Goal: Complete application form

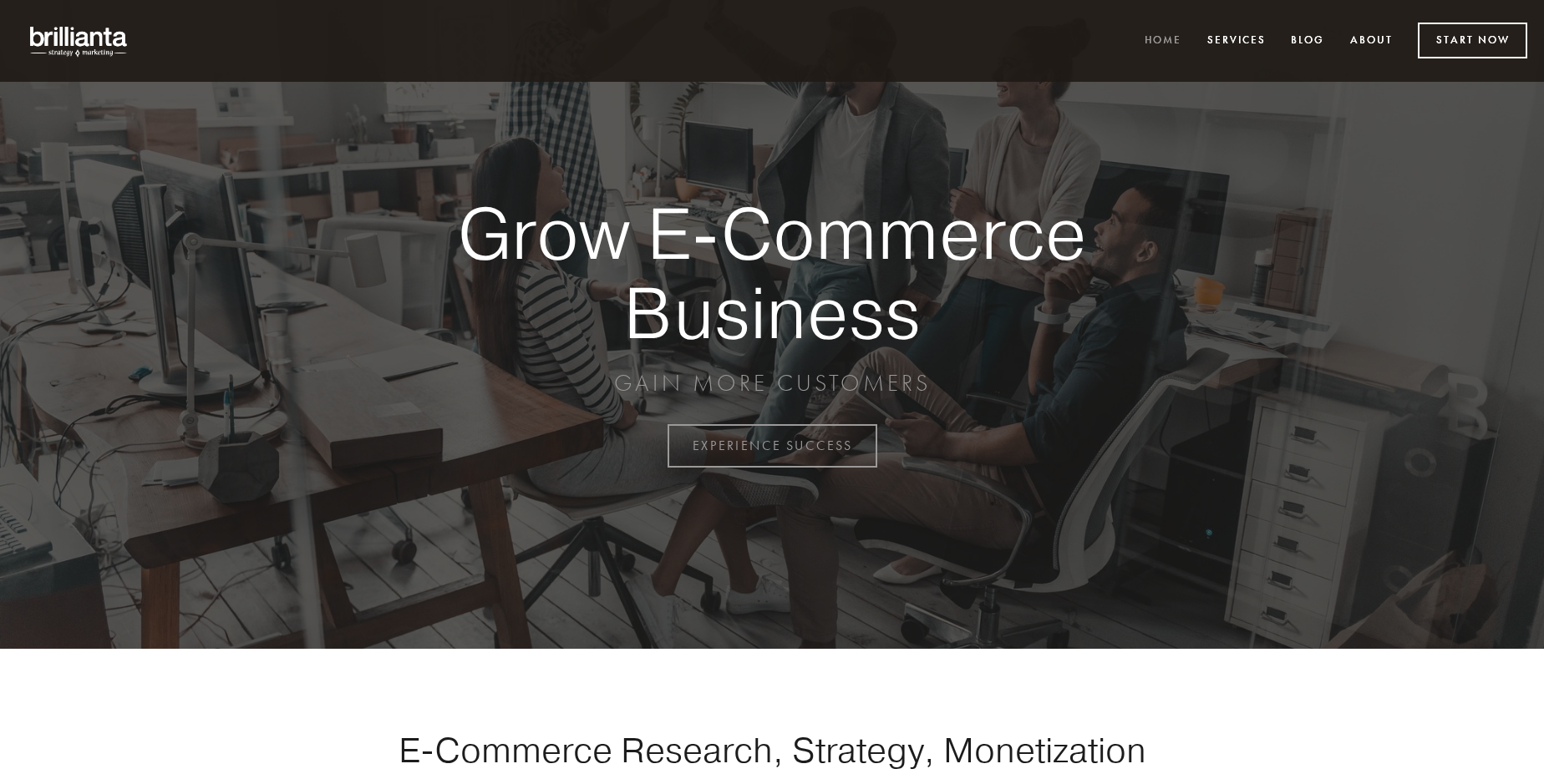
scroll to position [4379, 0]
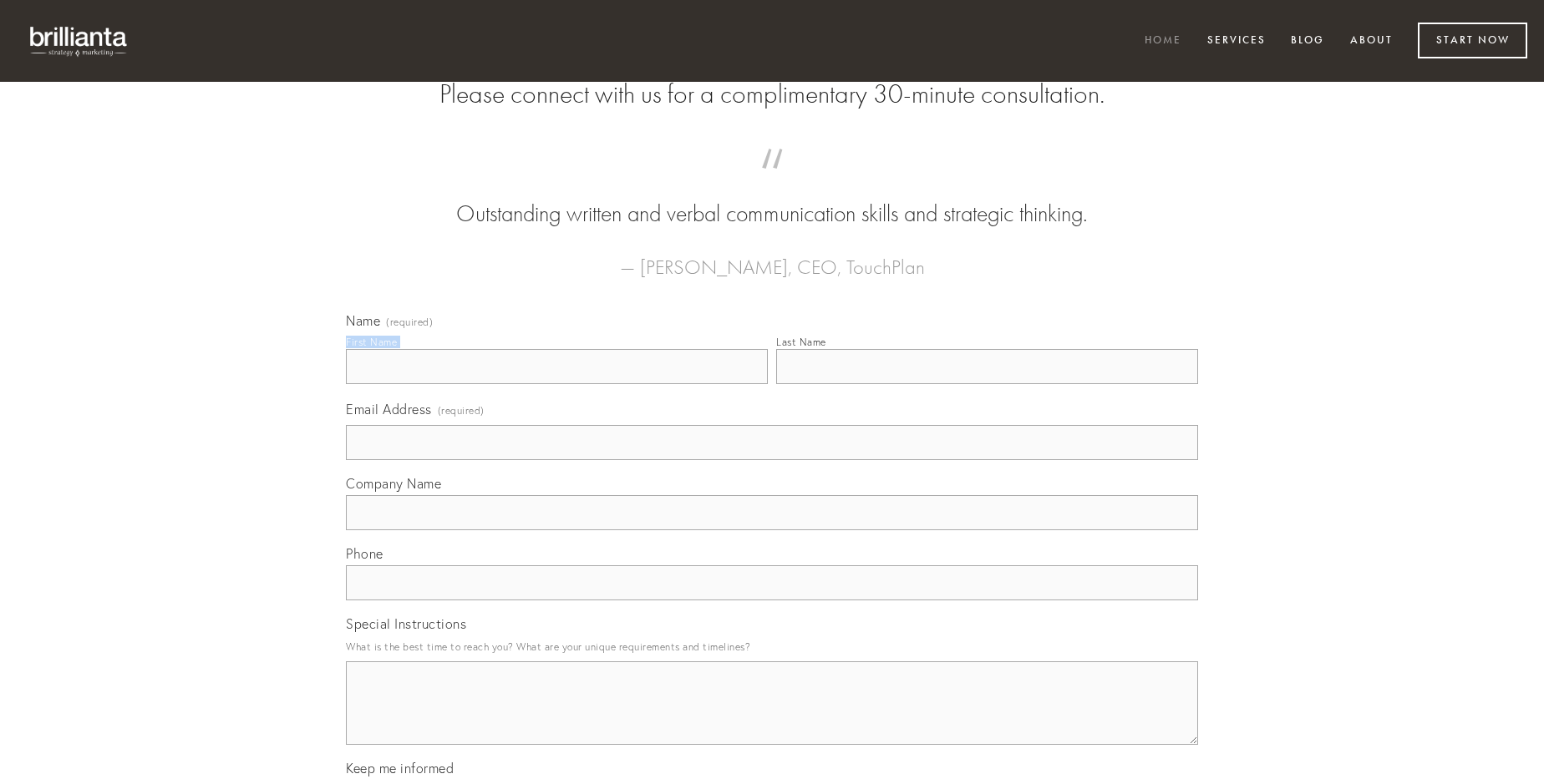
type input "[PERSON_NAME]"
click at [987, 384] on input "Last Name" at bounding box center [988, 366] width 422 height 35
type input "[PERSON_NAME]"
click at [772, 461] on input "Email Address (required)" at bounding box center [772, 442] width 852 height 35
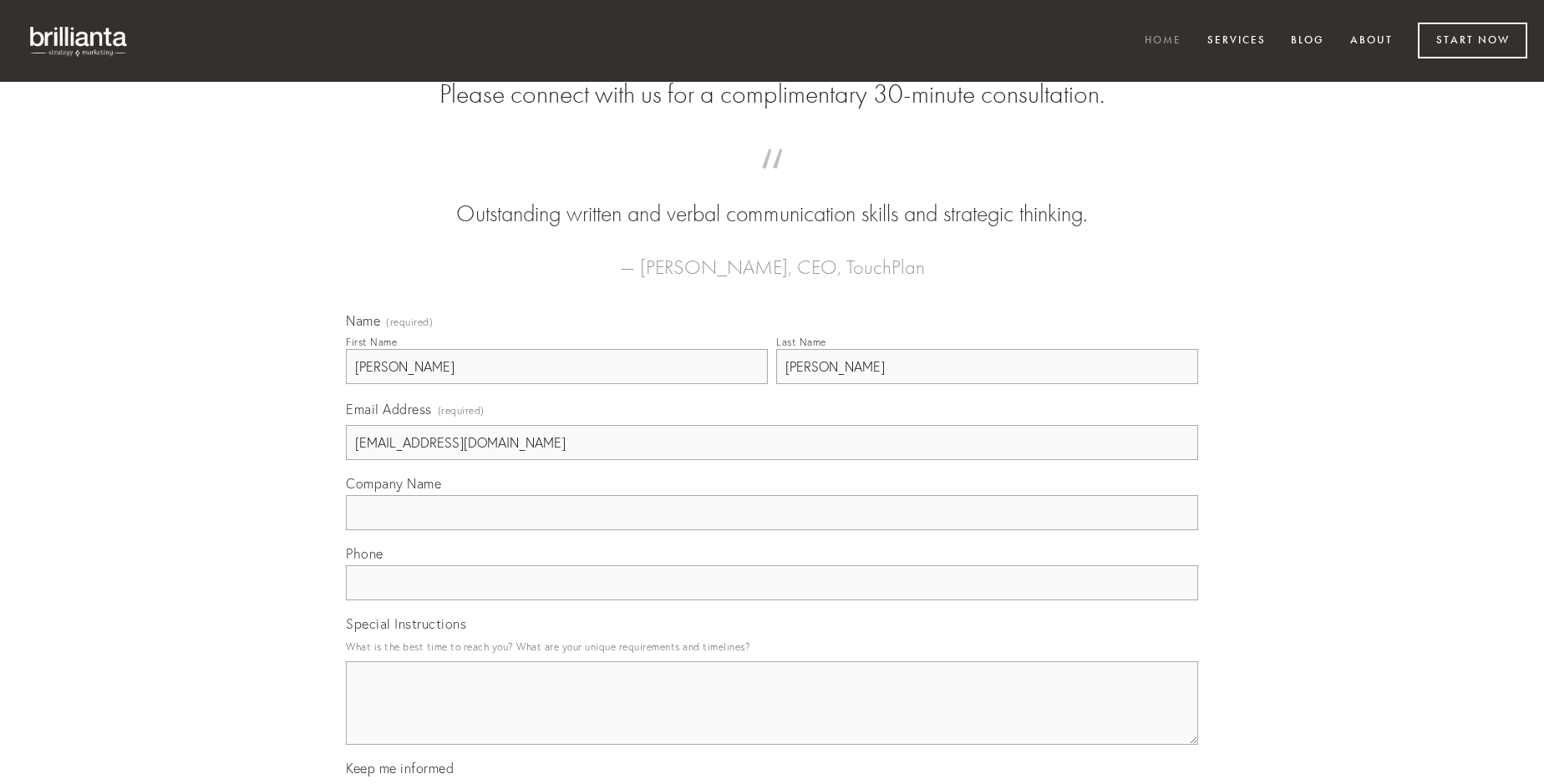
type input "[EMAIL_ADDRESS][DOMAIN_NAME]"
click at [772, 530] on input "Company Name" at bounding box center [772, 512] width 852 height 35
type input "[PERSON_NAME]"
click at [772, 600] on input "text" at bounding box center [772, 582] width 852 height 35
click at [772, 718] on textarea "Special Instructions" at bounding box center [772, 703] width 852 height 84
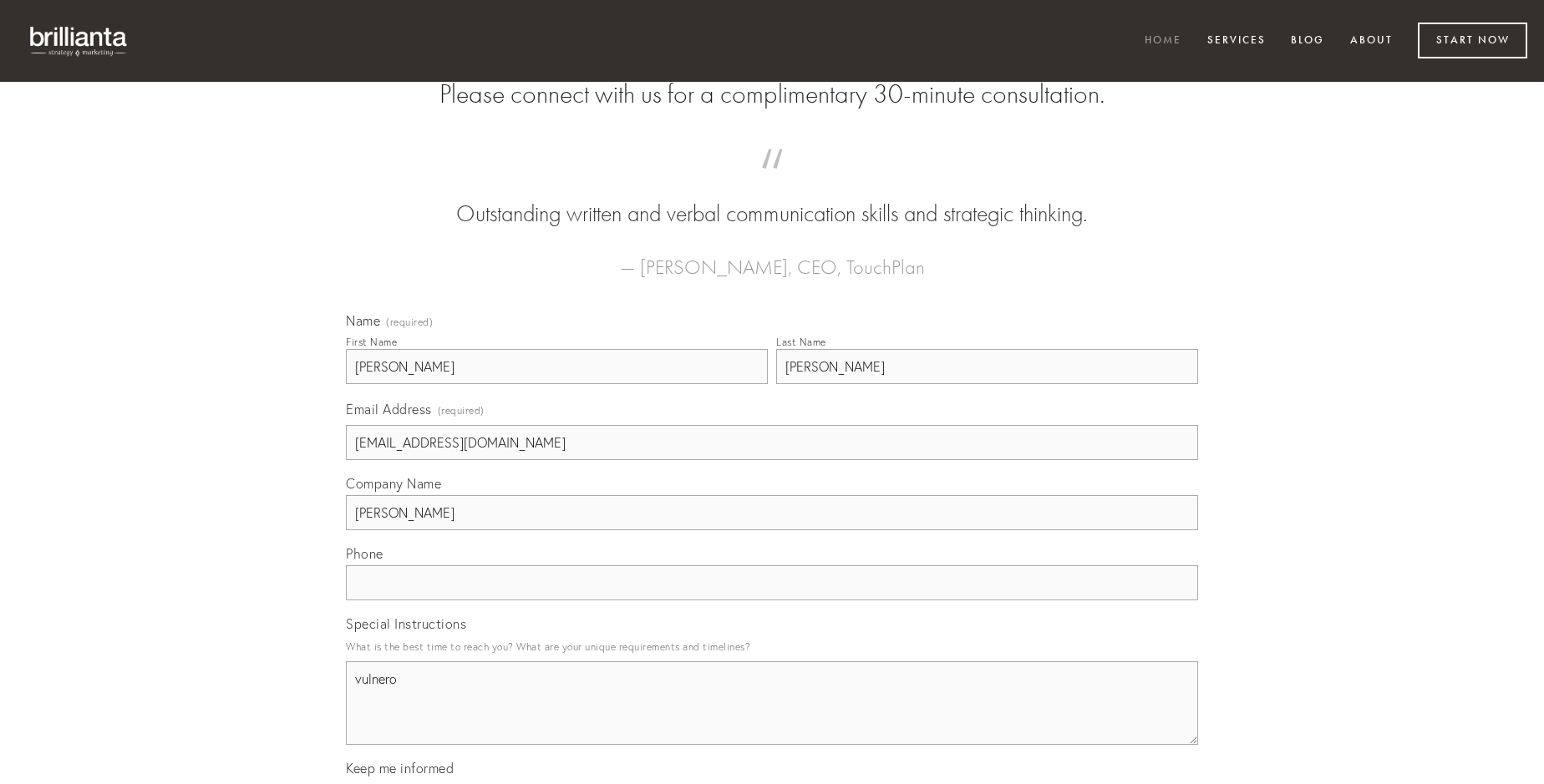
type textarea "vulnero"
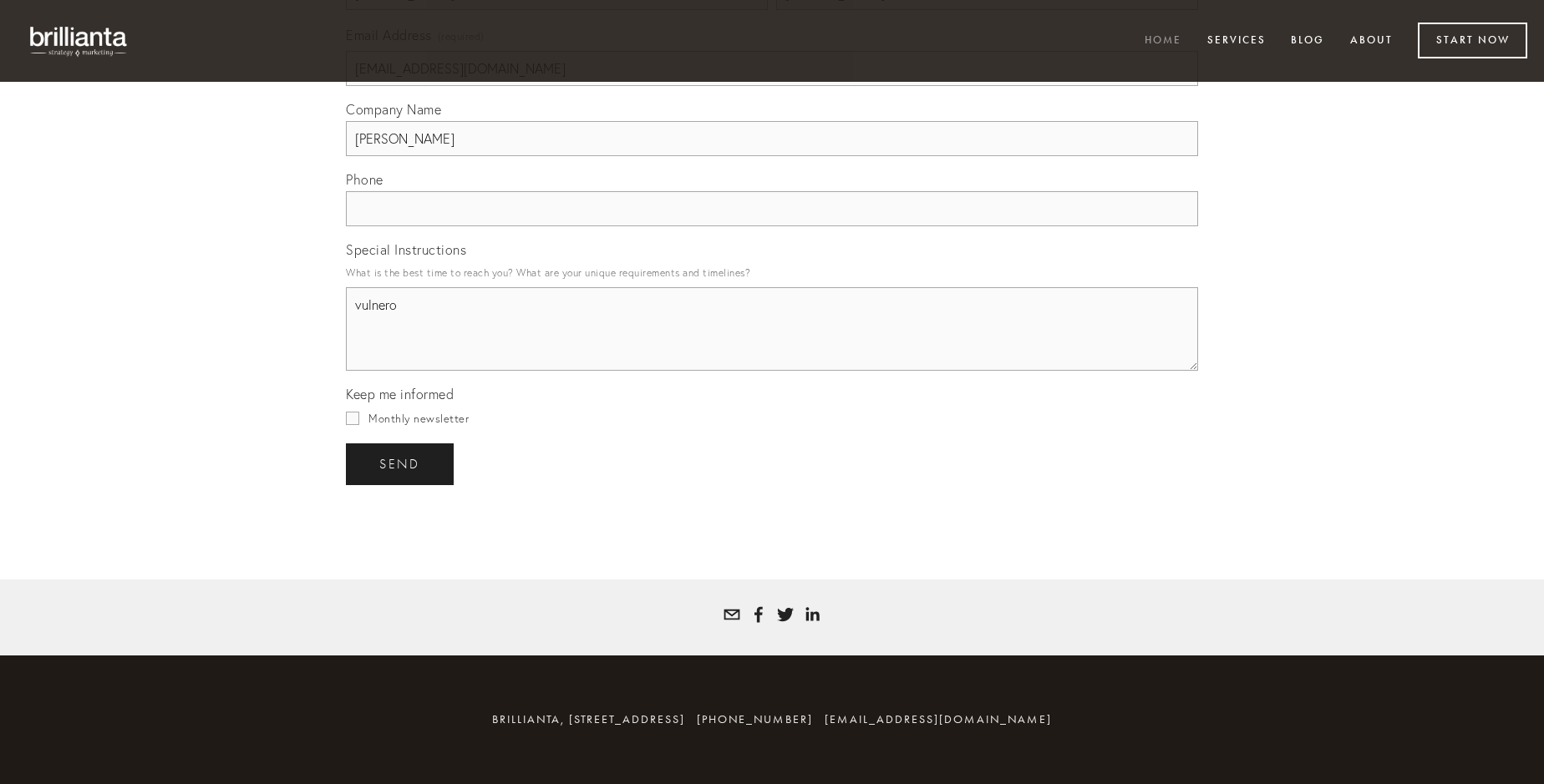
click at [401, 464] on span "send" at bounding box center [400, 465] width 41 height 15
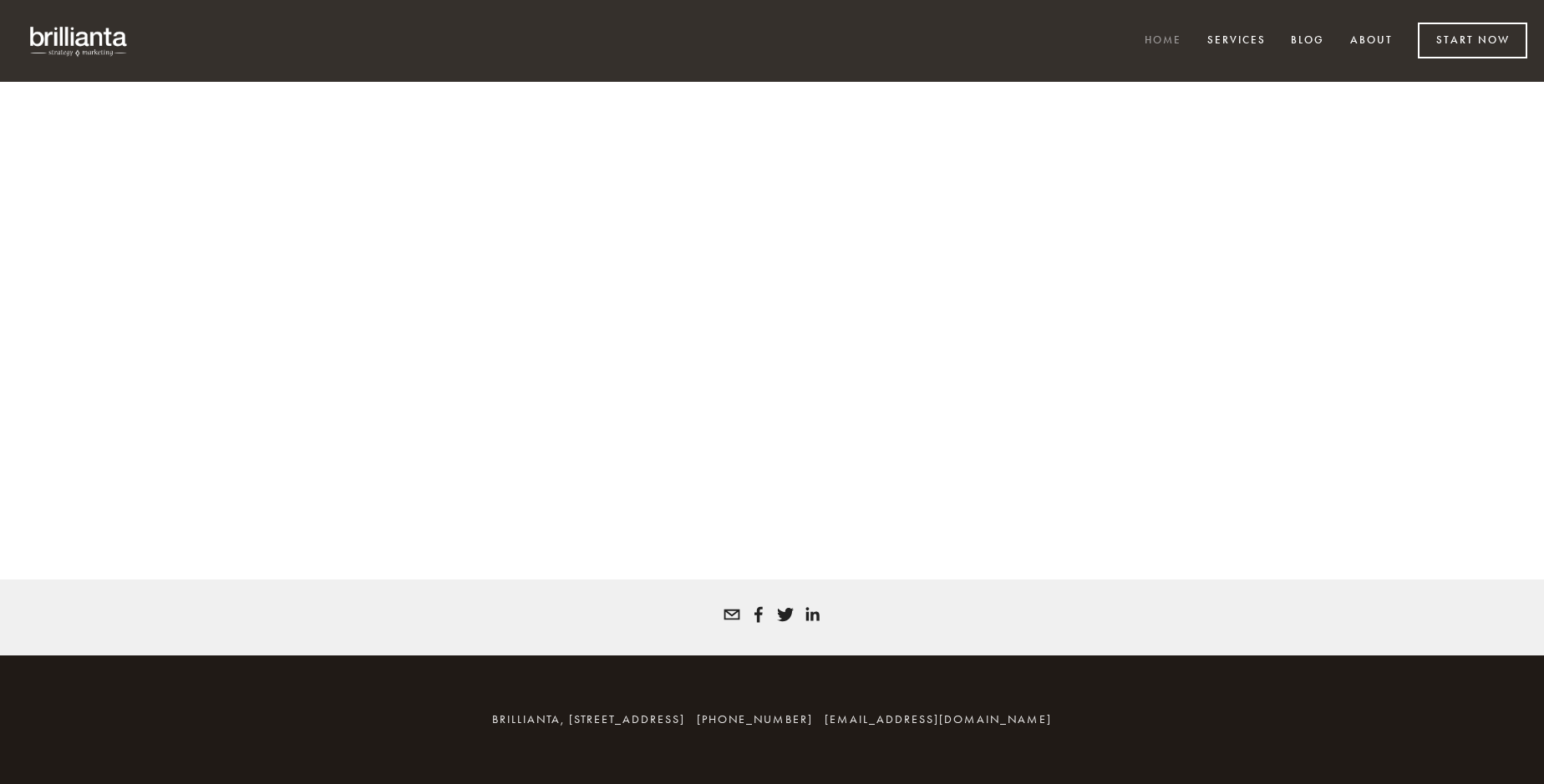
scroll to position [4356, 0]
